Goal: Find specific page/section: Locate a particular part of the current website

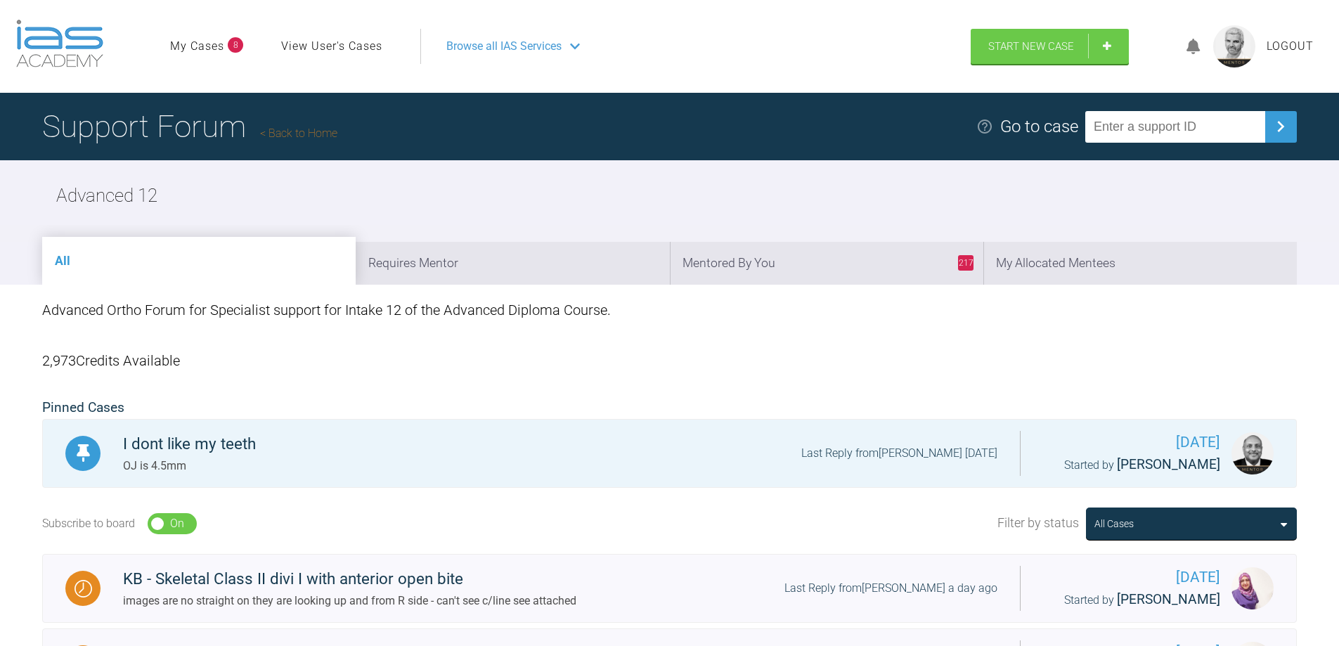
click at [1131, 135] on input "text" at bounding box center [1175, 127] width 180 height 32
type input "XPIDVEZ4"
click at [1280, 125] on img at bounding box center [1280, 126] width 22 height 22
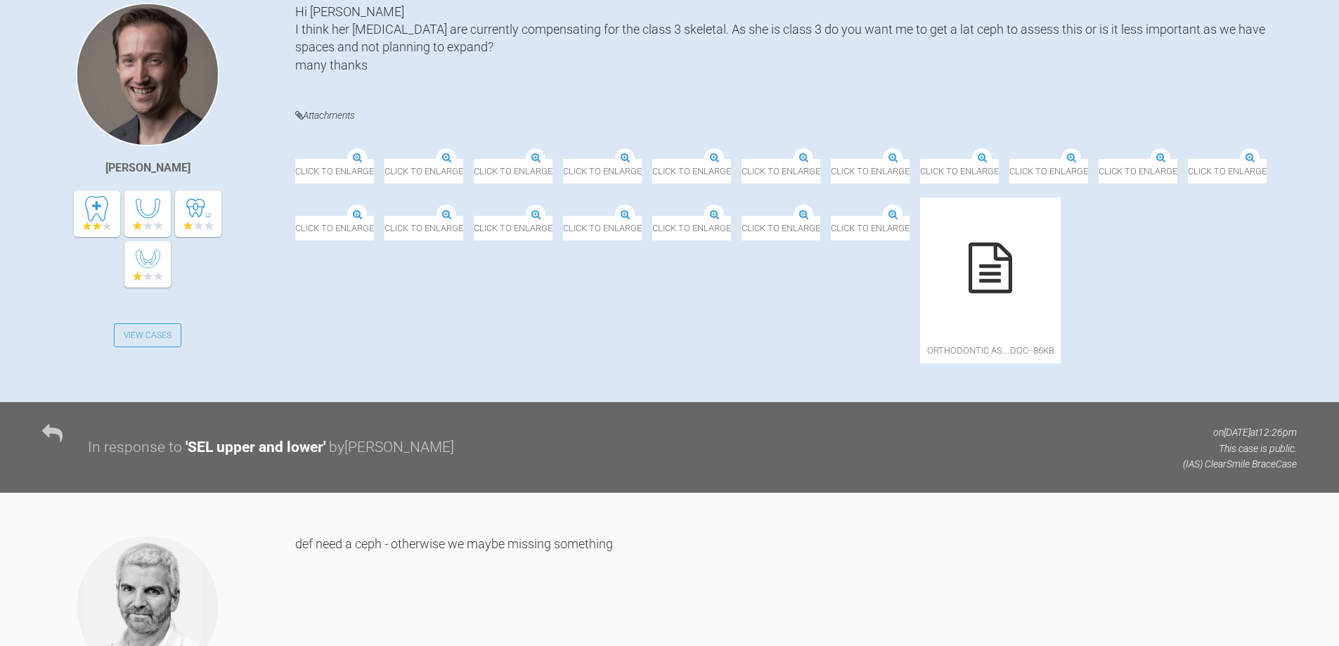
scroll to position [351, 0]
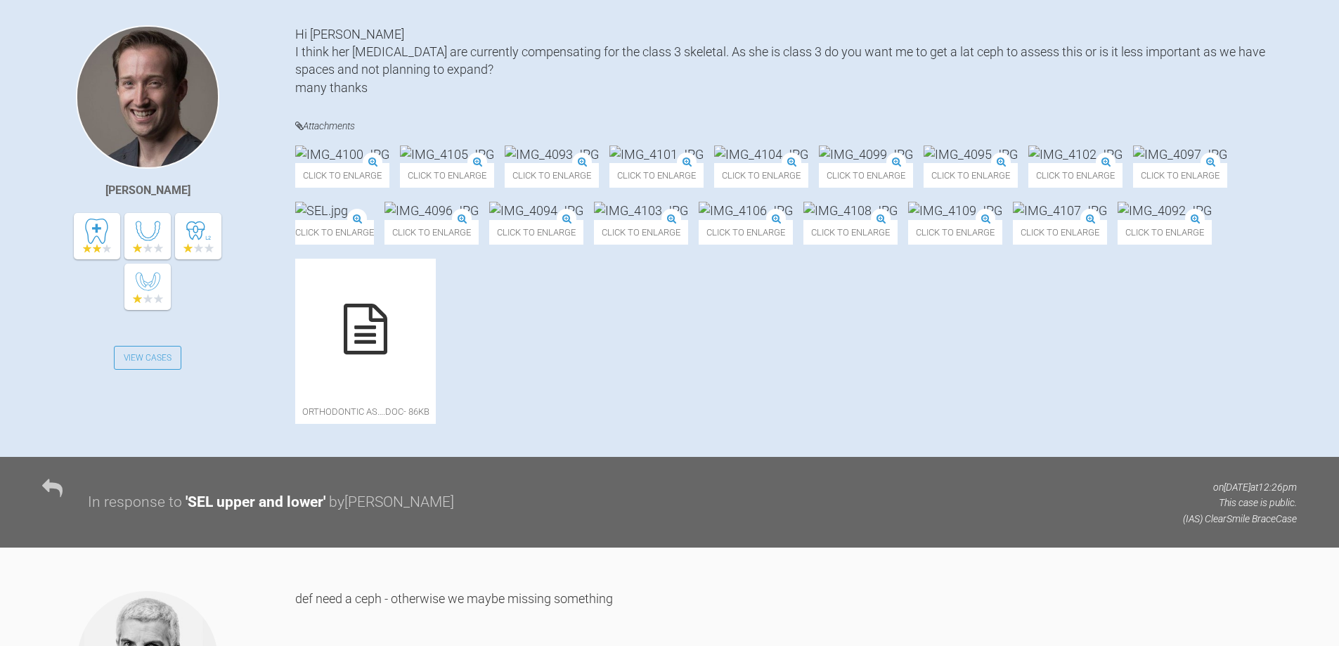
click at [1028, 163] on img at bounding box center [1075, 154] width 94 height 18
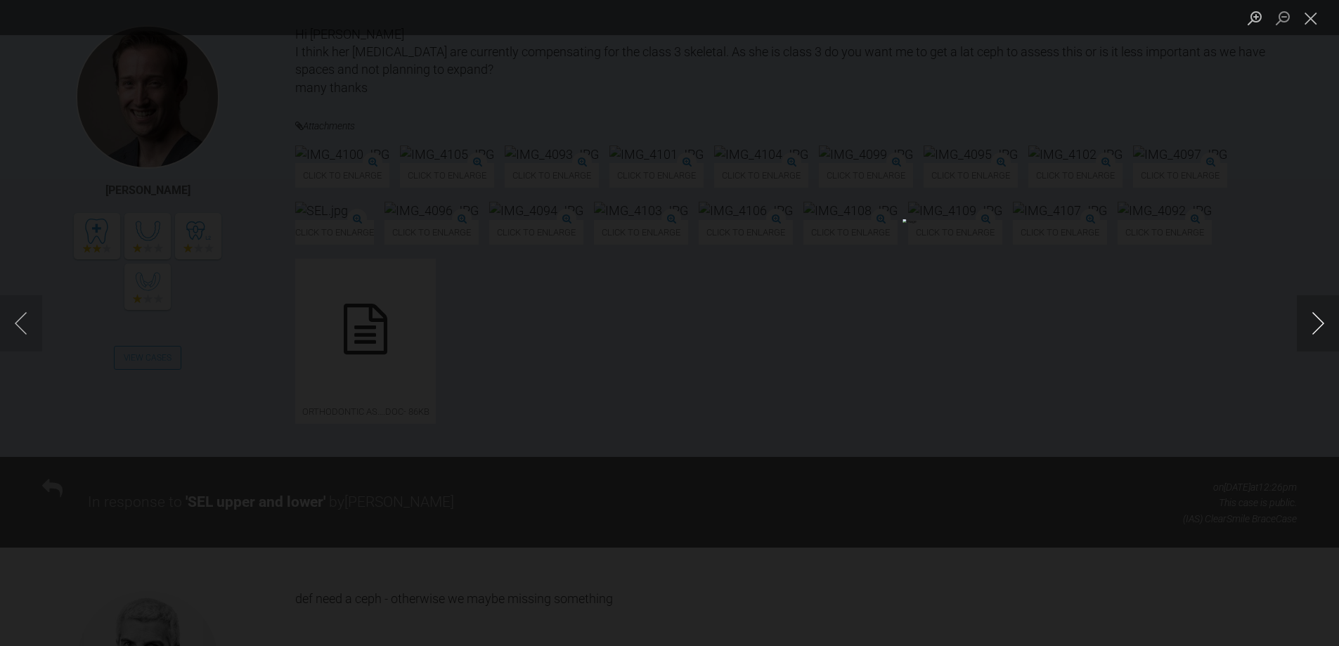
click at [1307, 317] on button "Next image" at bounding box center [1318, 323] width 42 height 56
click at [1319, 318] on button "Next image" at bounding box center [1318, 323] width 42 height 56
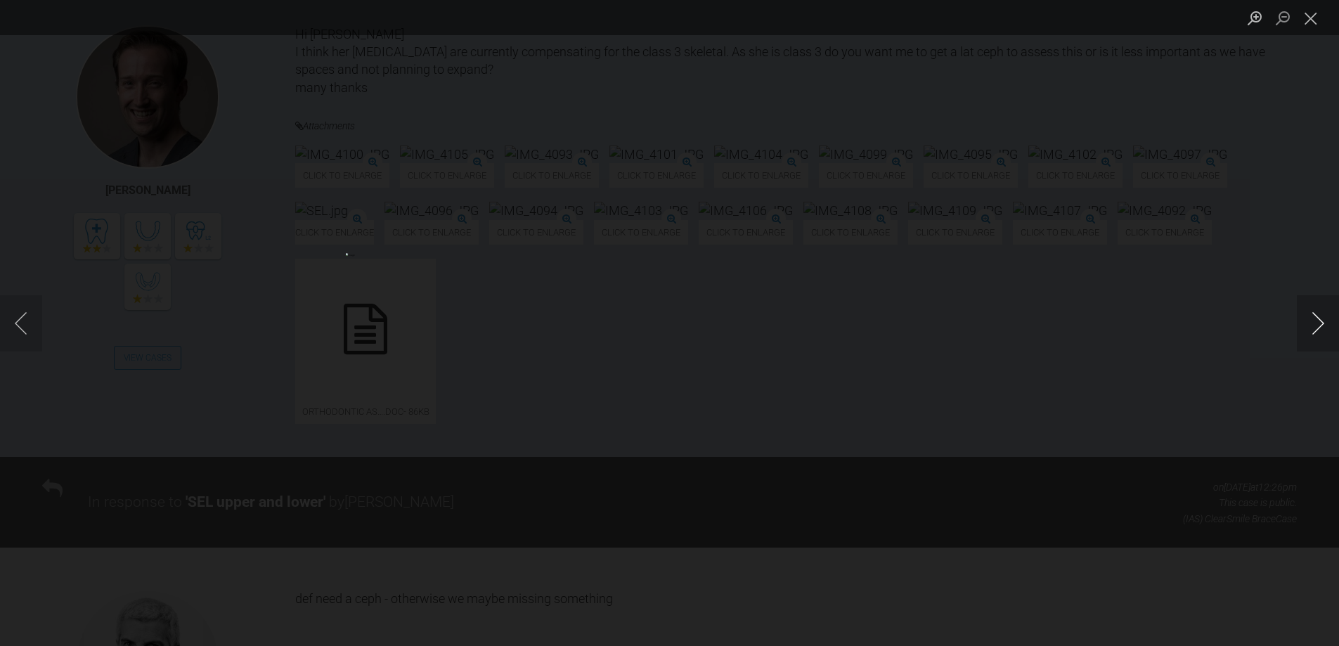
click at [1319, 318] on button "Next image" at bounding box center [1318, 323] width 42 height 56
click at [20, 328] on button "Previous image" at bounding box center [21, 323] width 42 height 56
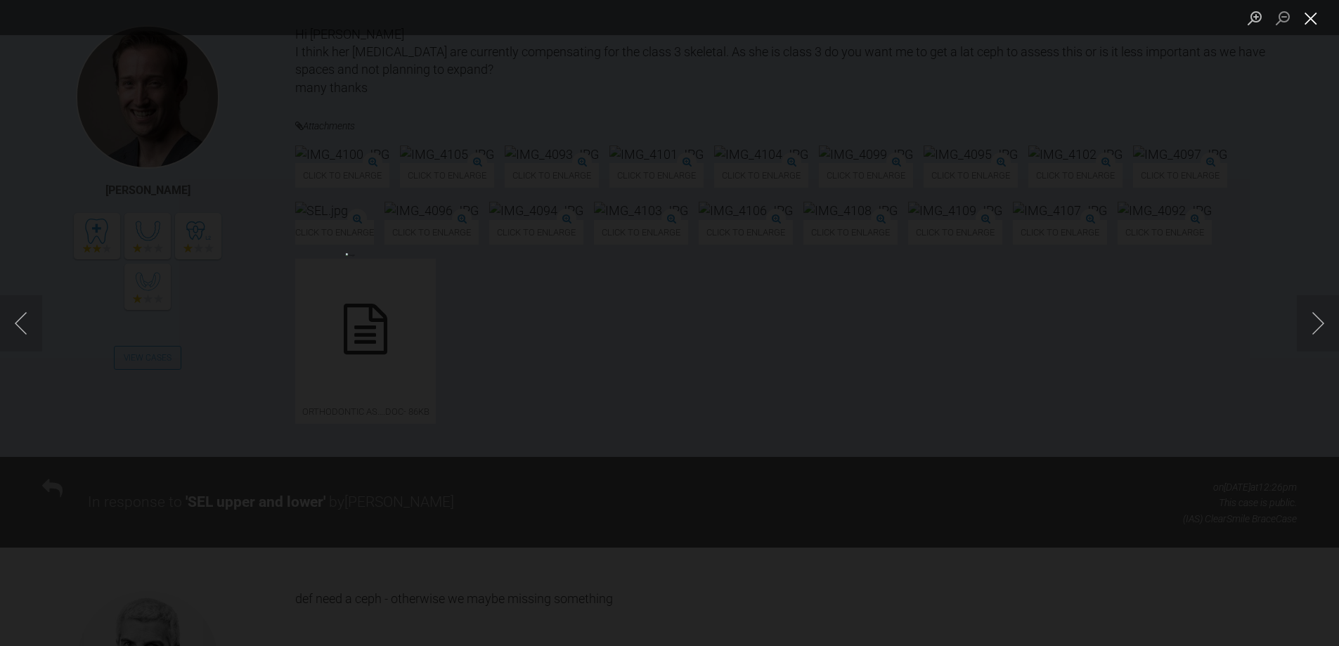
click at [1311, 26] on button "Close lightbox" at bounding box center [1311, 18] width 28 height 25
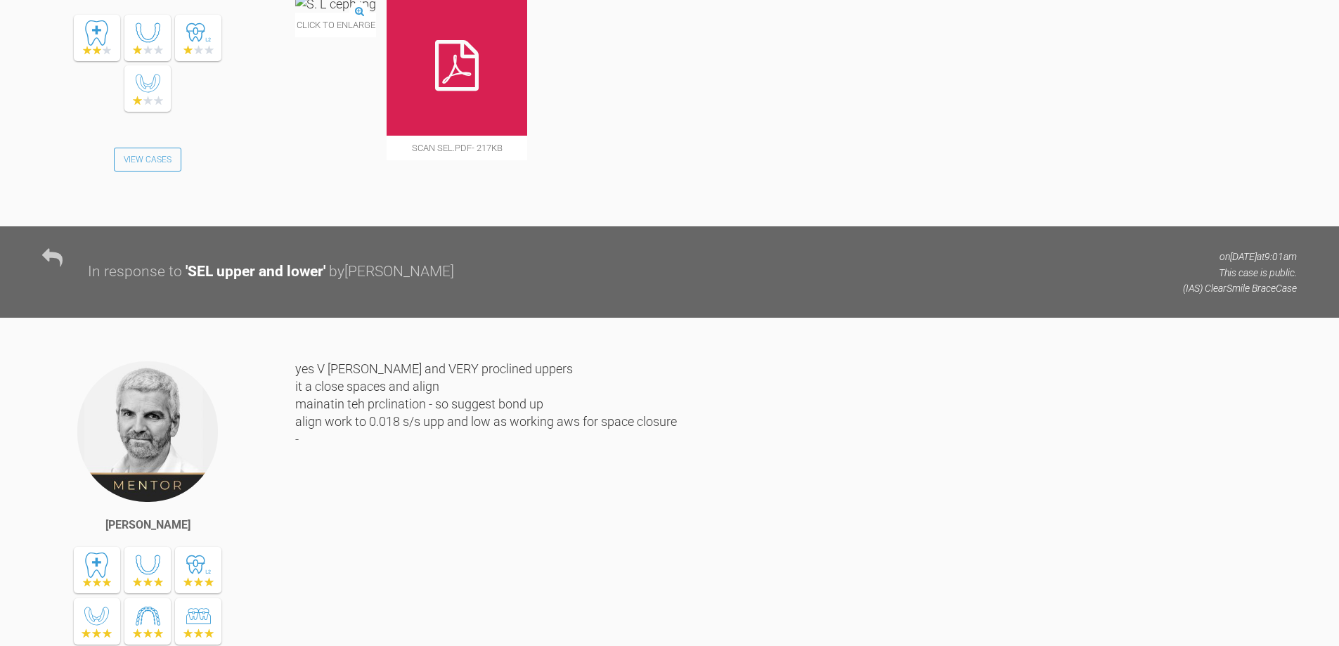
scroll to position [2390, 0]
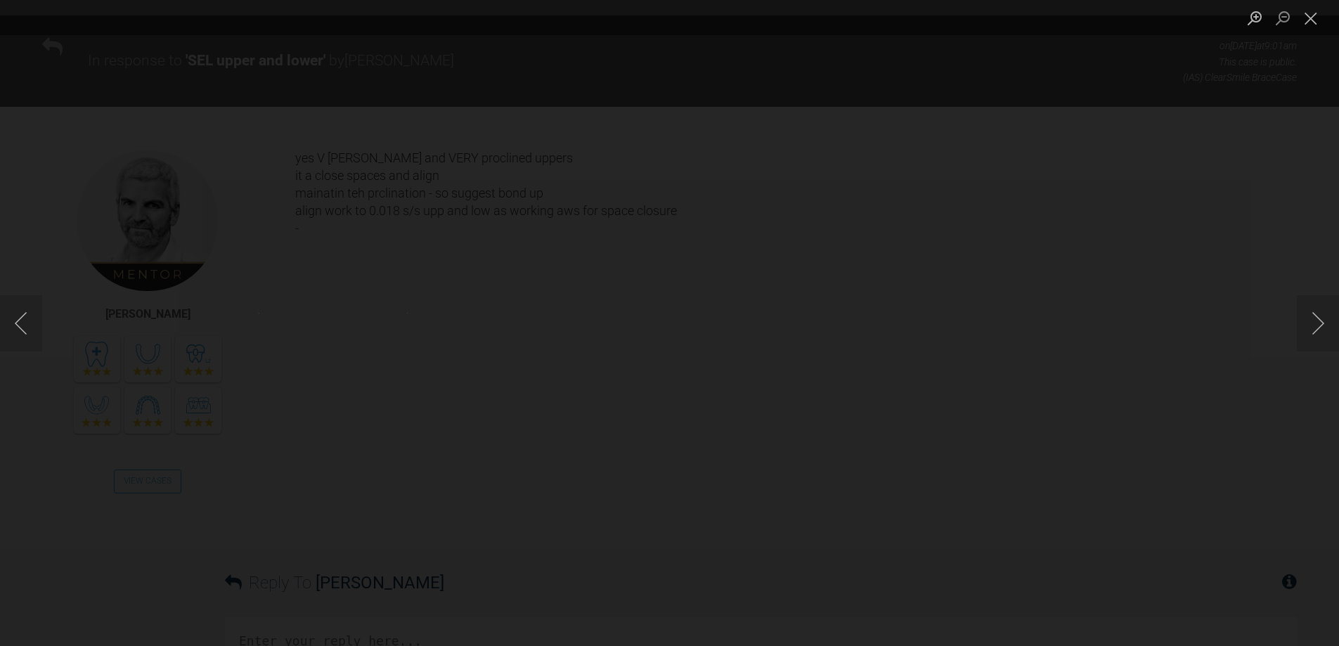
click at [448, 313] on img "Lightbox" at bounding box center [427, 323] width 41 height 20
click at [448, 325] on img "Lightbox" at bounding box center [427, 323] width 41 height 20
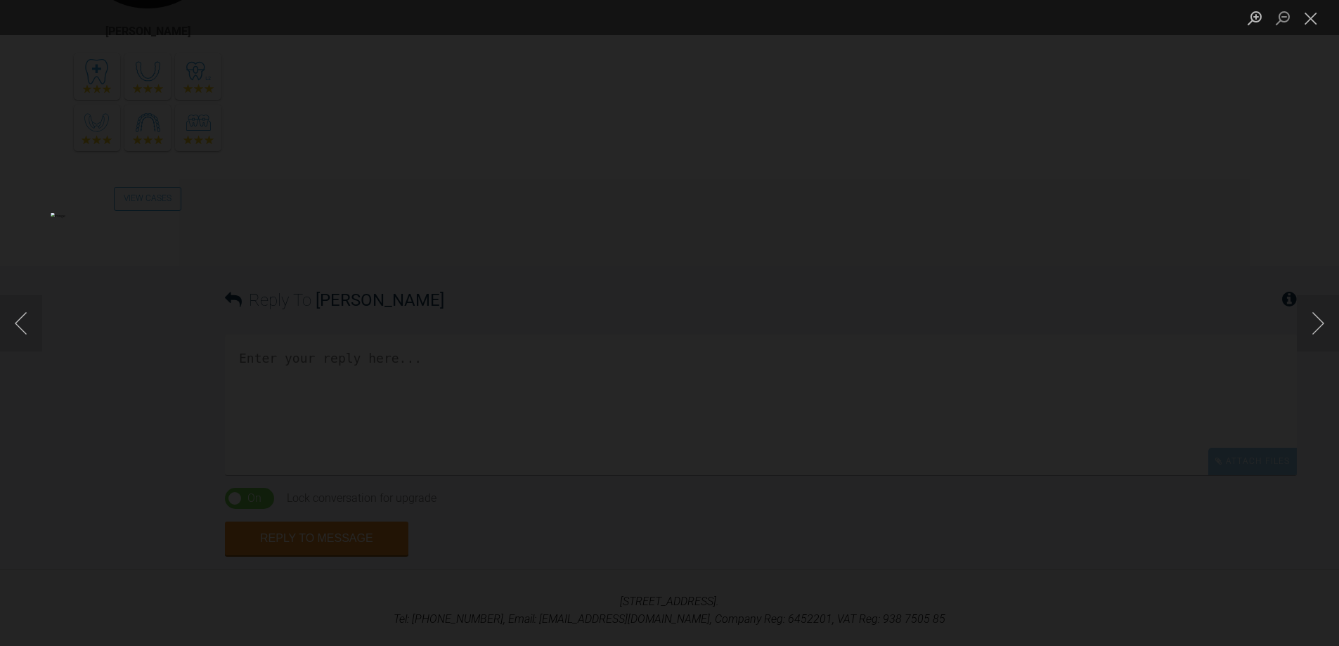
scroll to position [2741, 0]
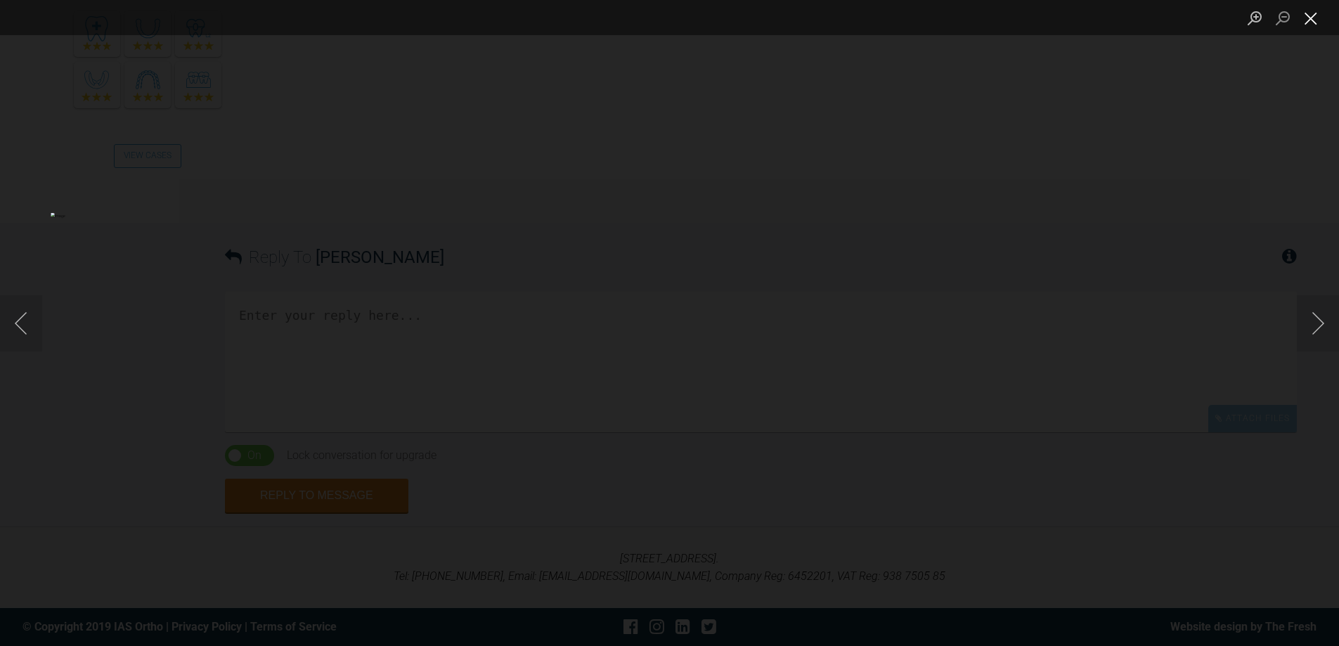
click at [1314, 24] on button "Close lightbox" at bounding box center [1311, 18] width 28 height 25
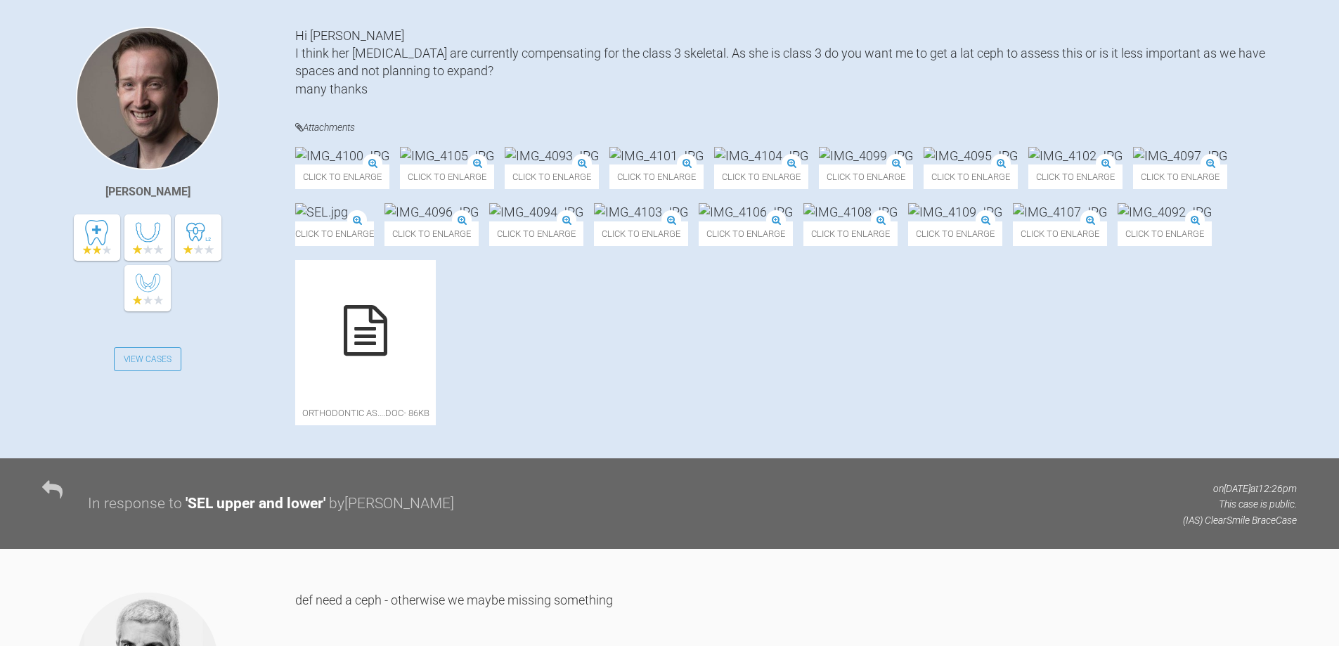
scroll to position [422, 0]
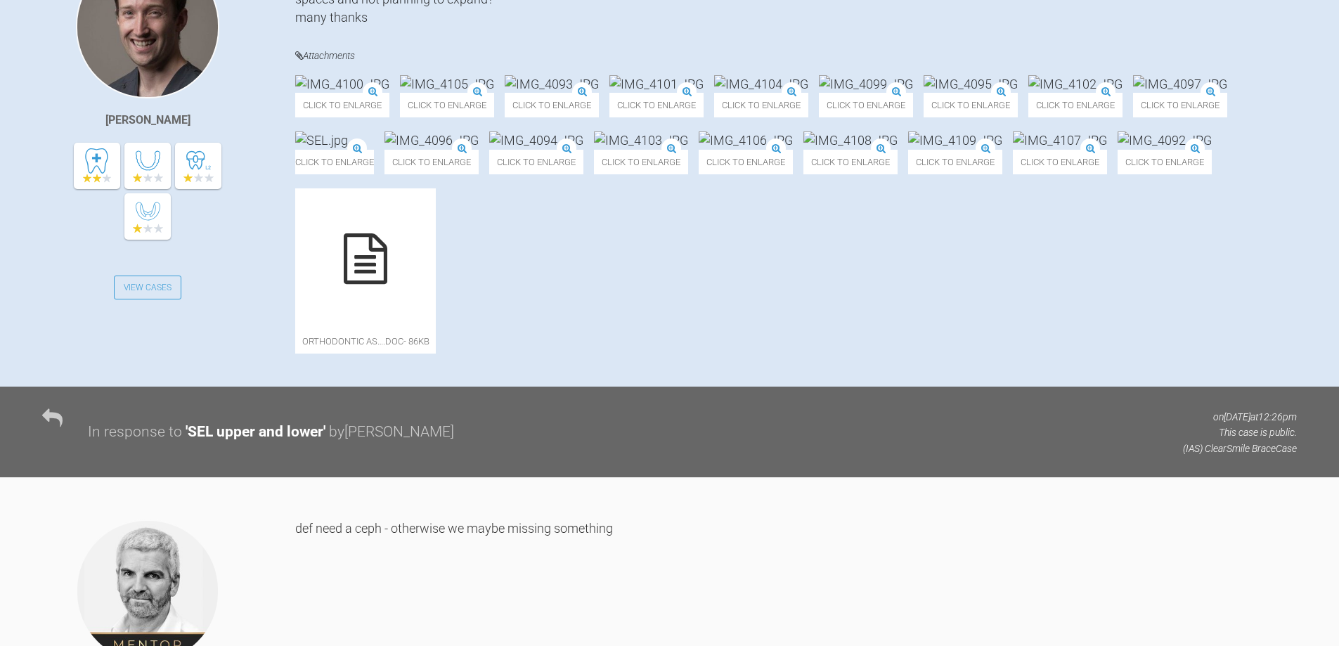
click at [923, 93] on img at bounding box center [970, 84] width 94 height 18
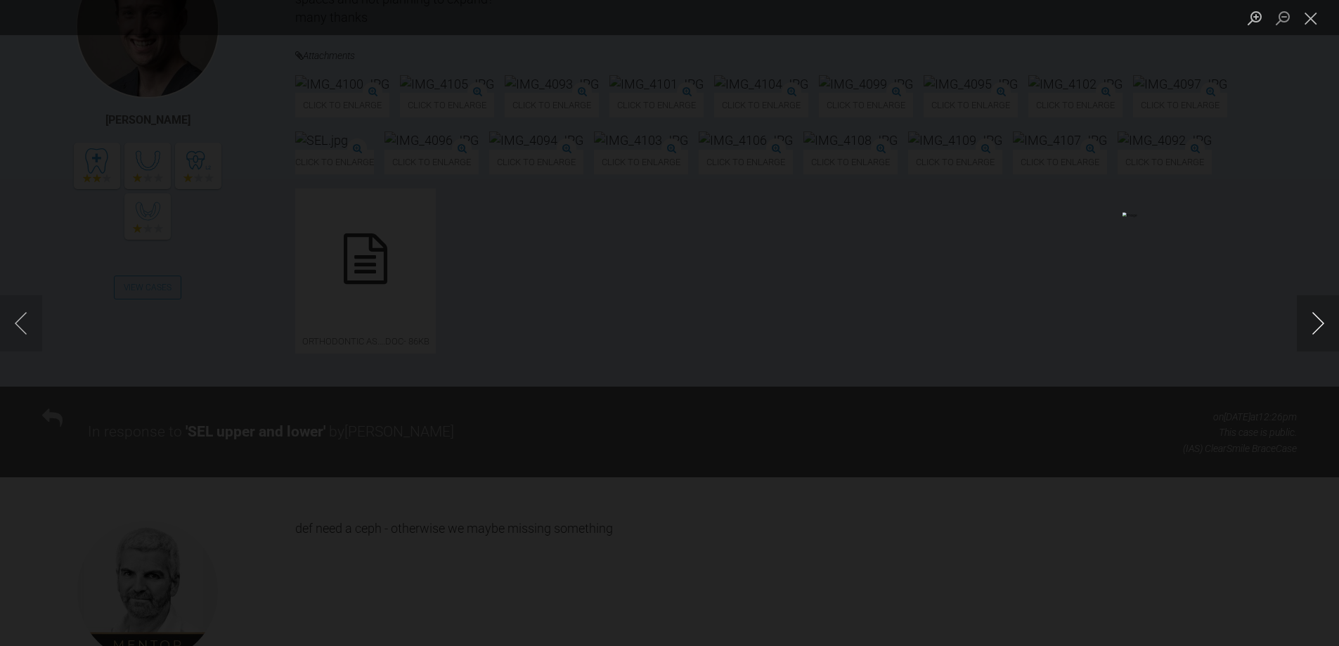
click at [1314, 332] on button "Next image" at bounding box center [1318, 323] width 42 height 56
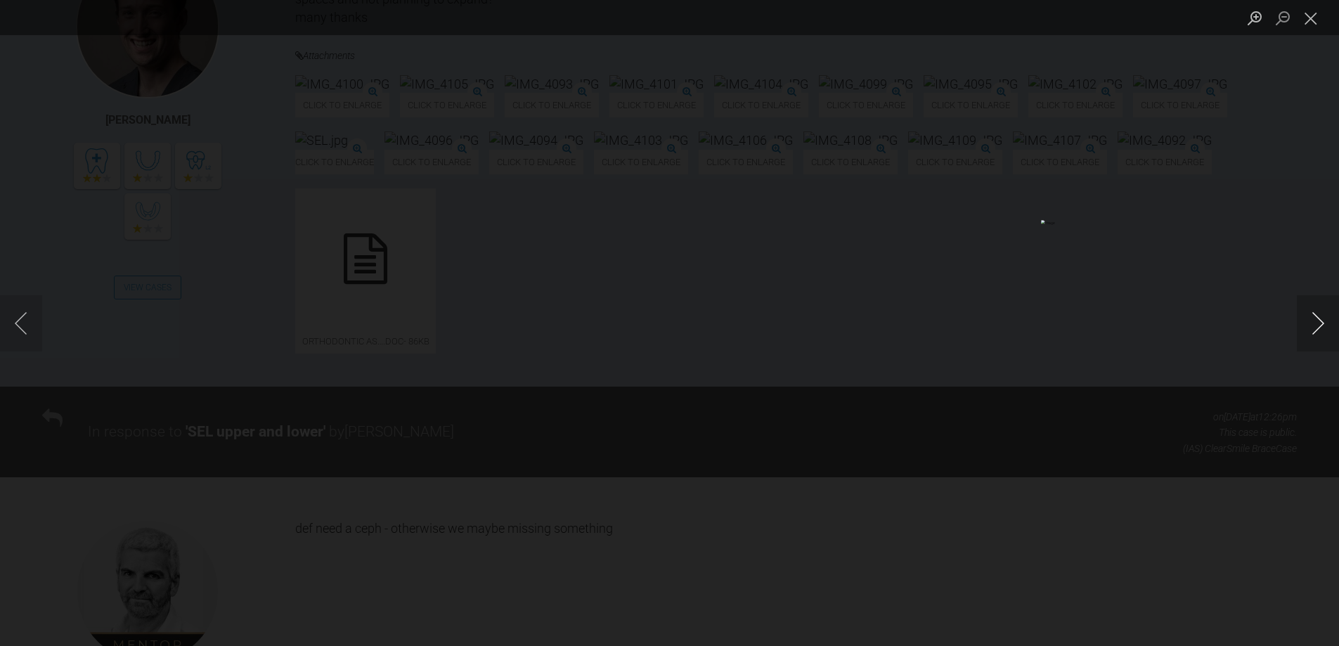
click at [1314, 332] on button "Next image" at bounding box center [1318, 323] width 42 height 56
click at [1311, 23] on button "Close lightbox" at bounding box center [1311, 18] width 28 height 25
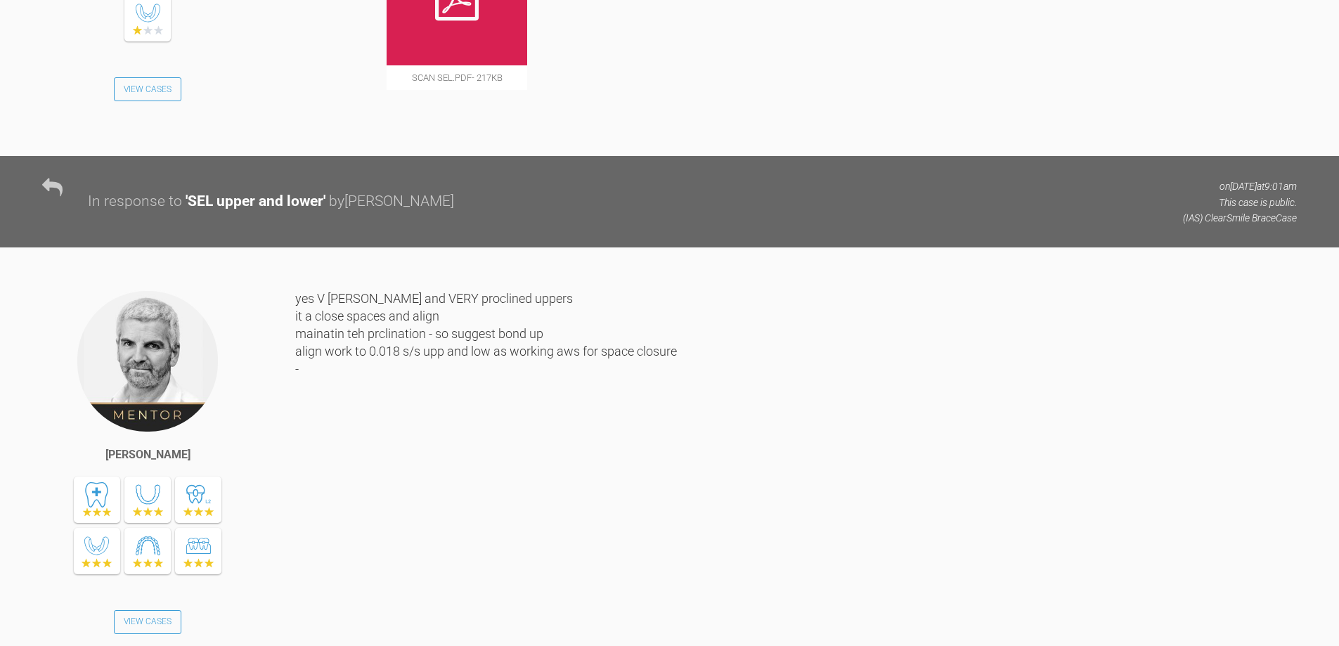
scroll to position [2460, 0]
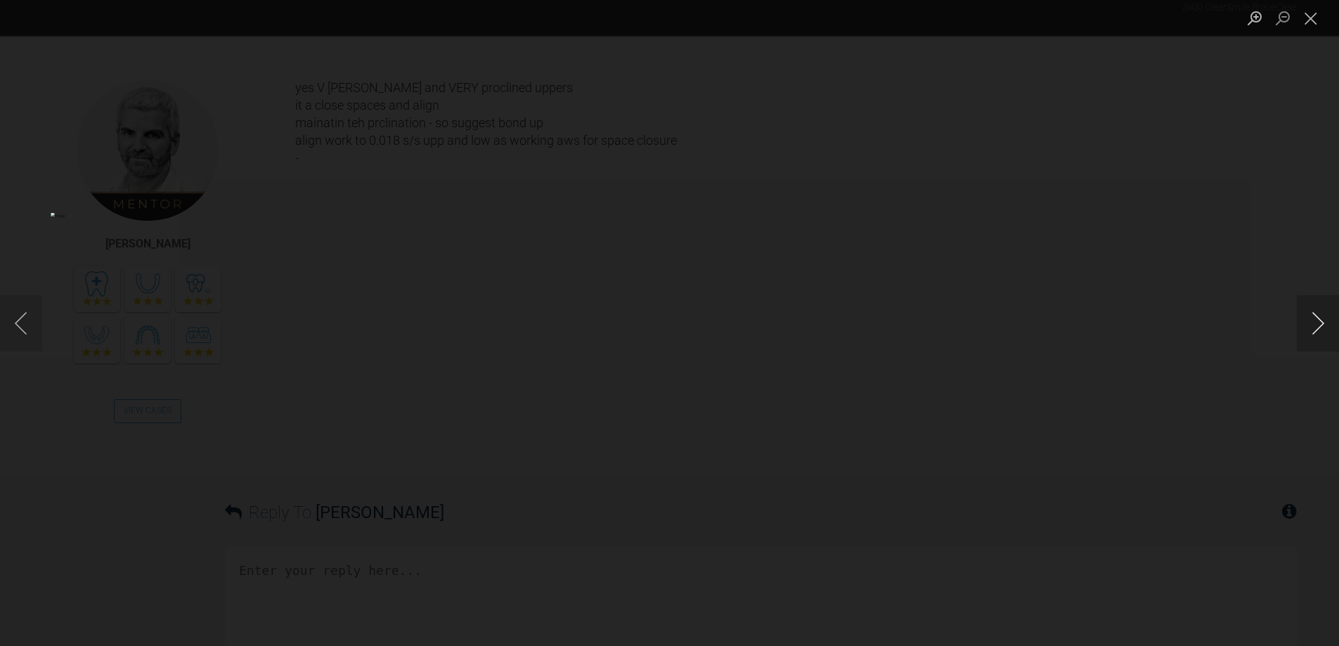
click at [1319, 323] on button "Next image" at bounding box center [1318, 323] width 42 height 56
click at [1314, 21] on button "Close lightbox" at bounding box center [1311, 18] width 28 height 25
